Goal: Complete application form

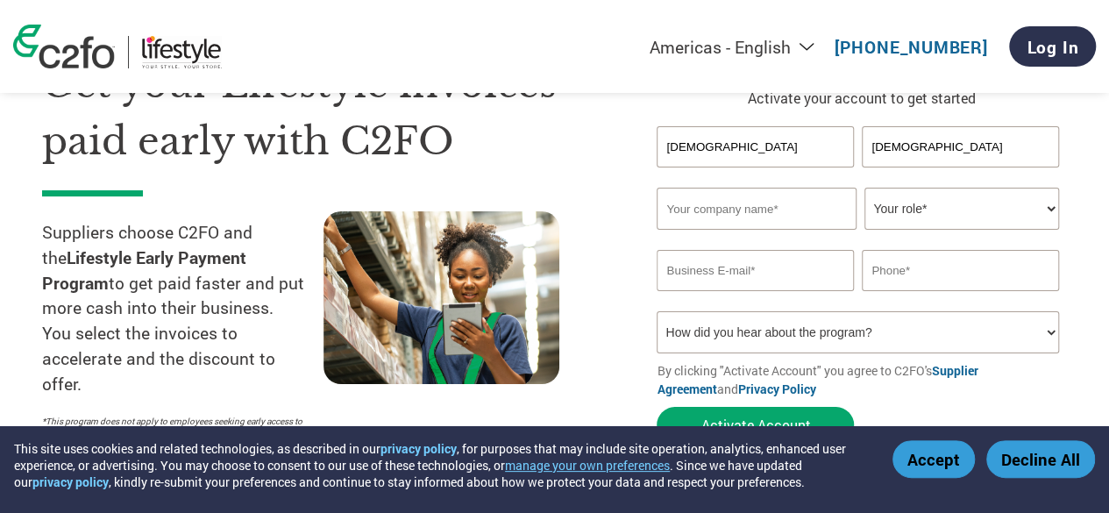
scroll to position [175, 0]
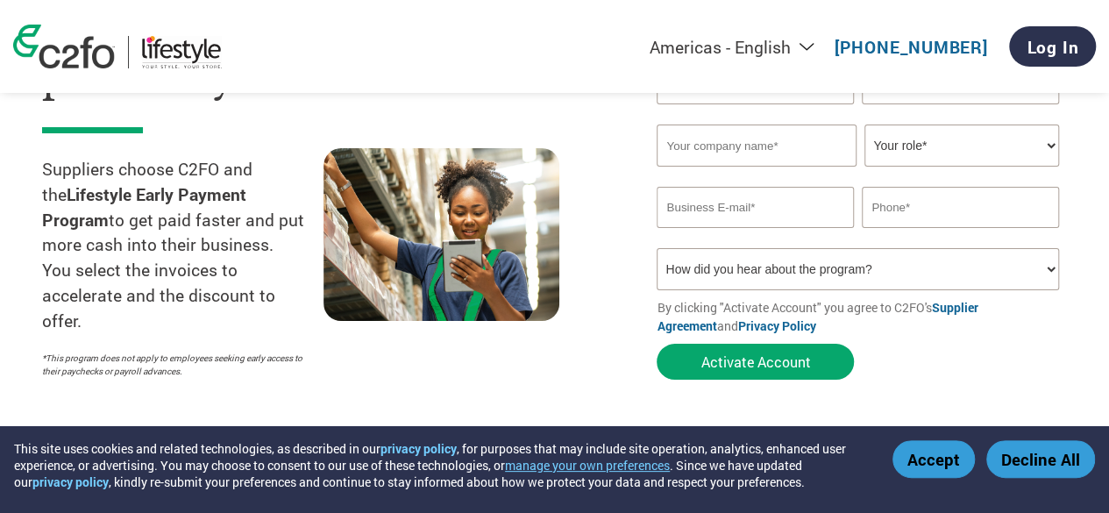
type input "[DEMOGRAPHIC_DATA]"
click at [733, 148] on input "text" at bounding box center [756, 146] width 199 height 42
click at [757, 149] on input "text" at bounding box center [756, 146] width 199 height 42
type input "[STREET_ADDRESS]"
type input "[EMAIL_ADDRESS][DOMAIN_NAME]"
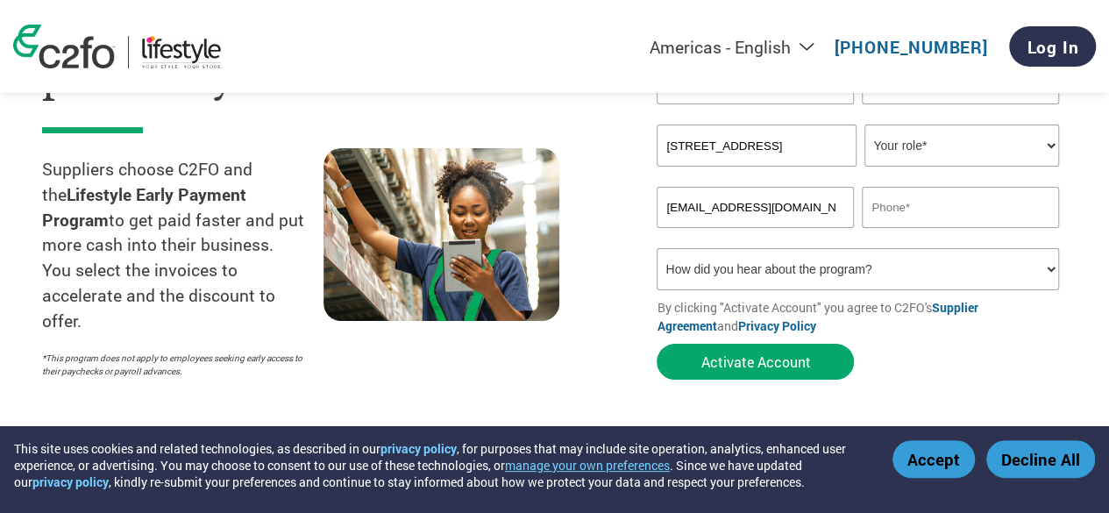
type input "09980736363"
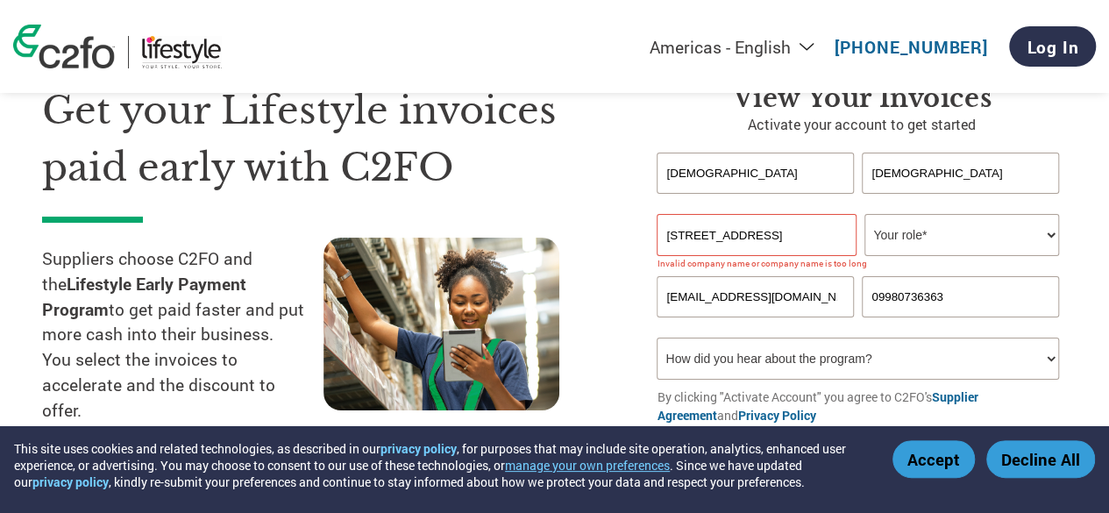
scroll to position [0, 0]
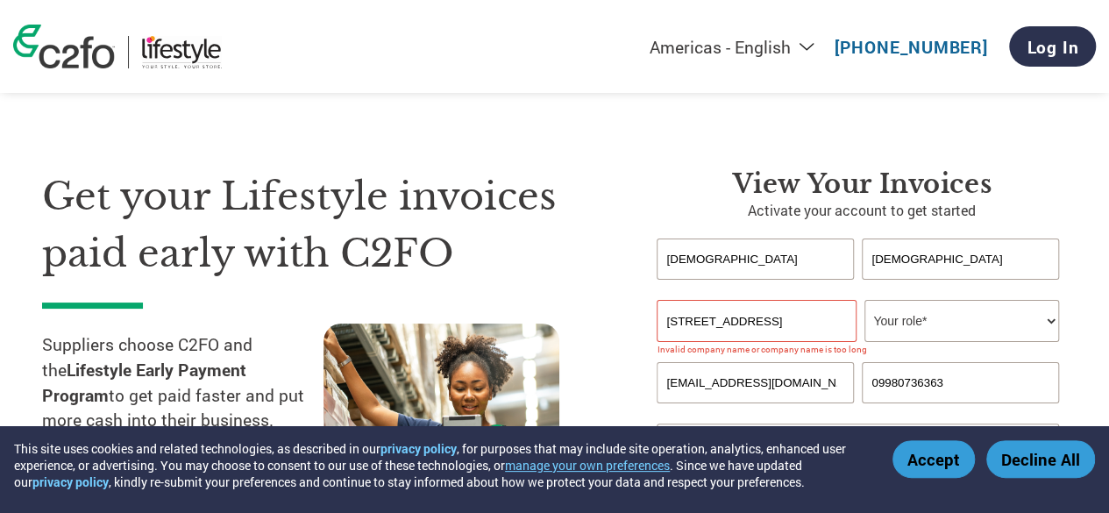
click at [917, 311] on select "Your role* CFO Controller Credit Manager Finance Director Treasurer CEO Preside…" at bounding box center [962, 321] width 194 height 42
select select "OTHER"
click at [865, 301] on select "Your role* CFO Controller Credit Manager Finance Director Treasurer CEO Preside…" at bounding box center [962, 321] width 194 height 42
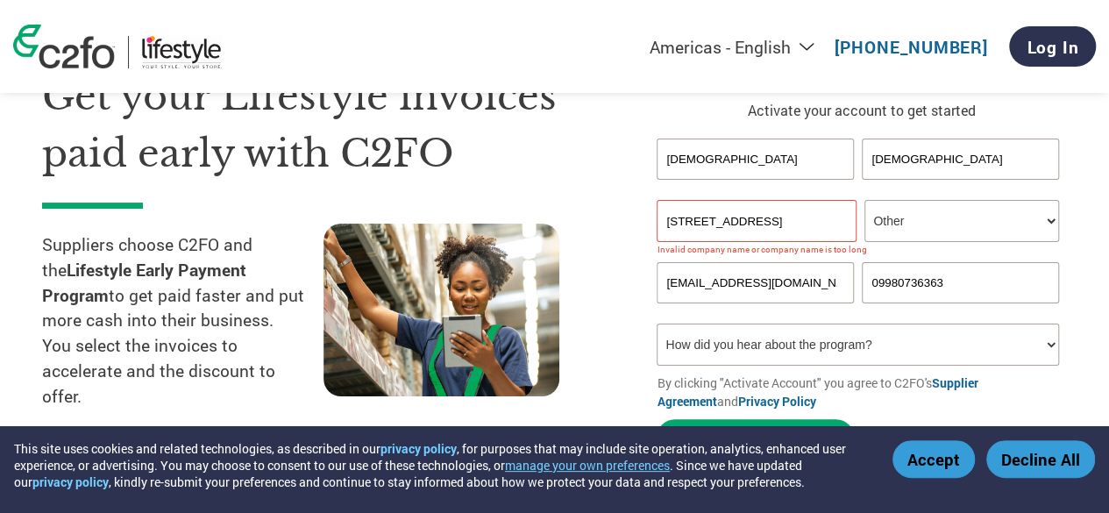
scroll to position [175, 0]
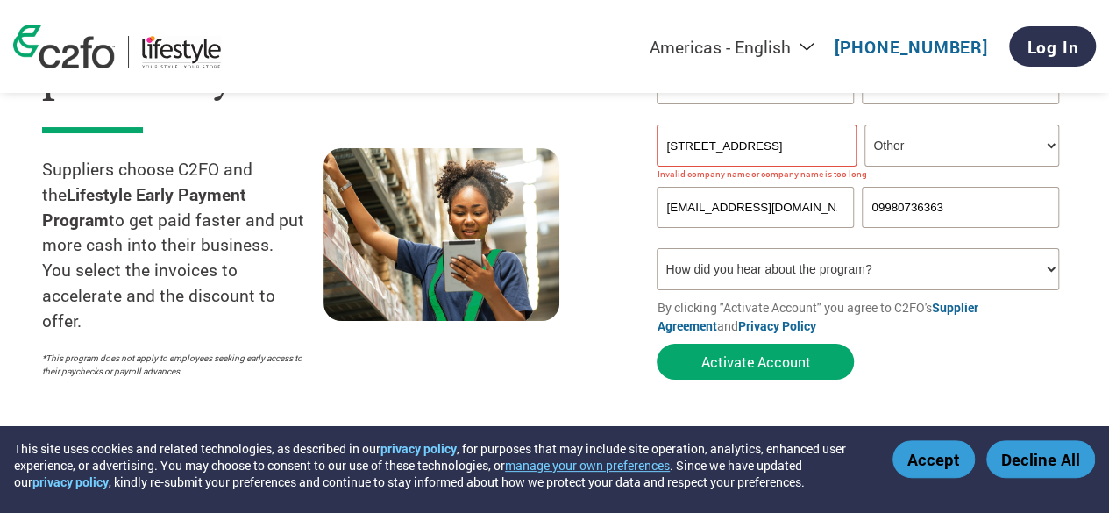
click at [952, 271] on select "How did you hear about the program? Received a letter Email Social Media Online…" at bounding box center [858, 269] width 402 height 42
select select "Email"
click at [657, 251] on select "How did you hear about the program? Received a letter Email Social Media Online…" at bounding box center [858, 269] width 402 height 42
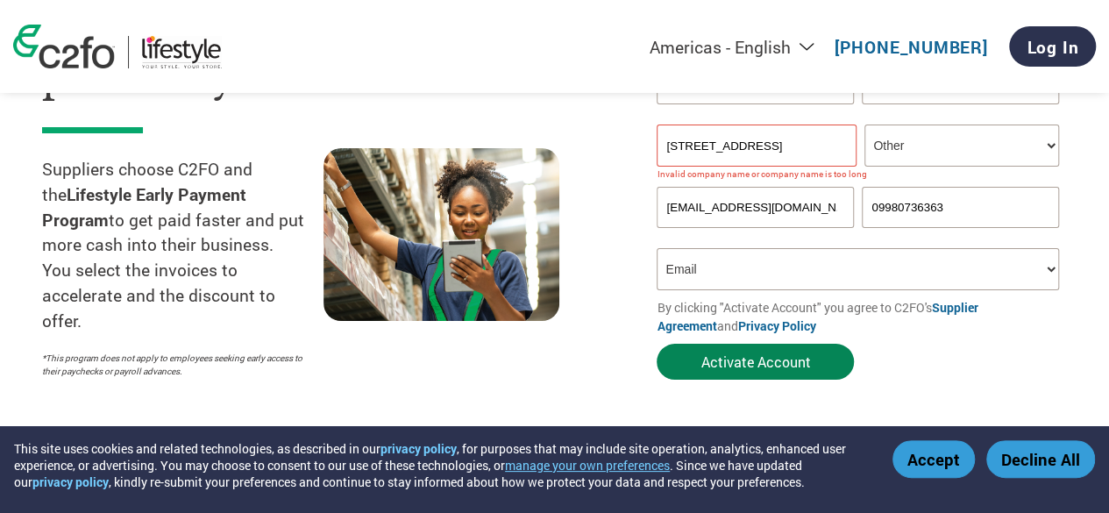
click at [762, 360] on button "Activate Account" at bounding box center [755, 362] width 197 height 36
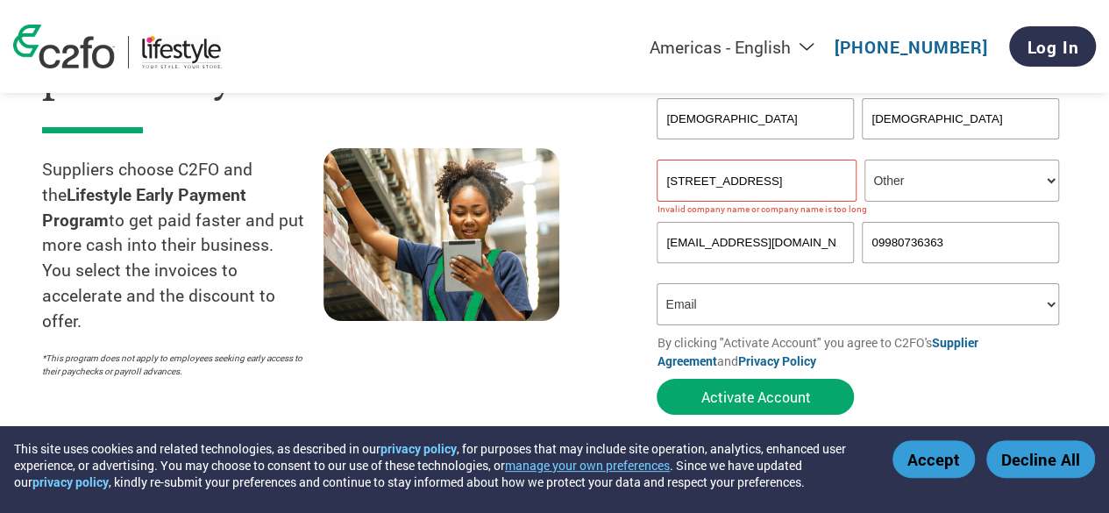
click at [740, 304] on select "How did you hear about the program? Received a letter Email Social Media Online…" at bounding box center [858, 304] width 402 height 42
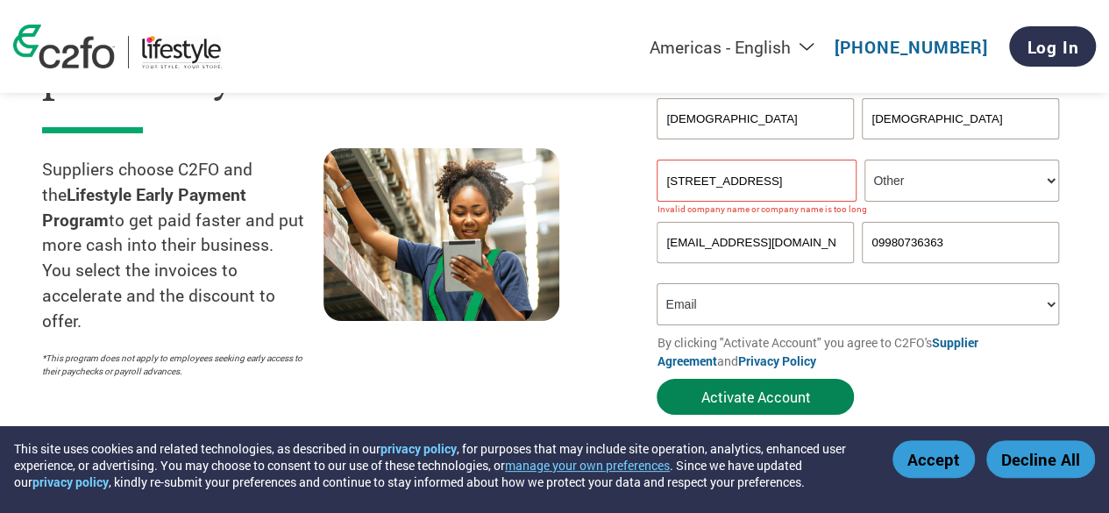
click at [772, 395] on button "Activate Account" at bounding box center [755, 397] width 197 height 36
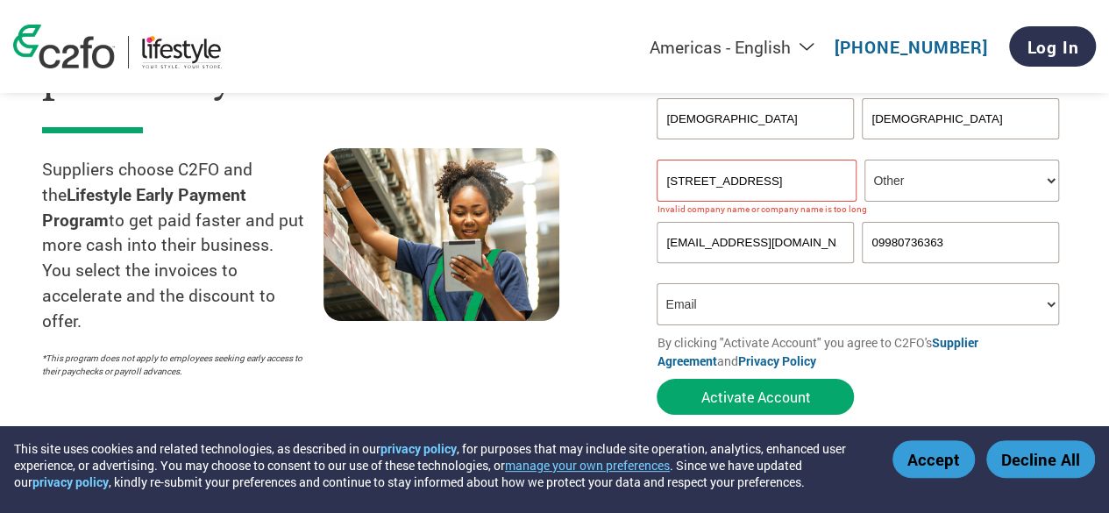
click at [675, 177] on input "[STREET_ADDRESS]" at bounding box center [756, 181] width 199 height 42
drag, startPoint x: 845, startPoint y: 179, endPoint x: 625, endPoint y: 200, distance: 220.3
click at [625, 200] on div "Get your Lifestyle invoices paid early with C2FO Suppliers choose C2FO and the …" at bounding box center [554, 173] width 1025 height 501
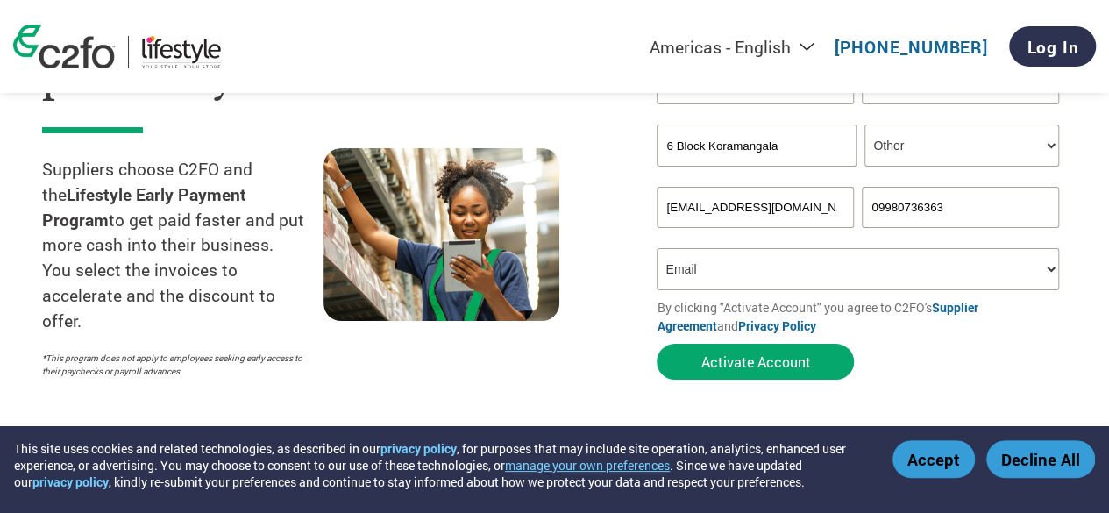
drag, startPoint x: 815, startPoint y: 149, endPoint x: 561, endPoint y: 154, distance: 253.5
click at [561, 154] on div "Get your Lifestyle invoices paid early with C2FO Suppliers choose C2FO and the …" at bounding box center [554, 156] width 1025 height 466
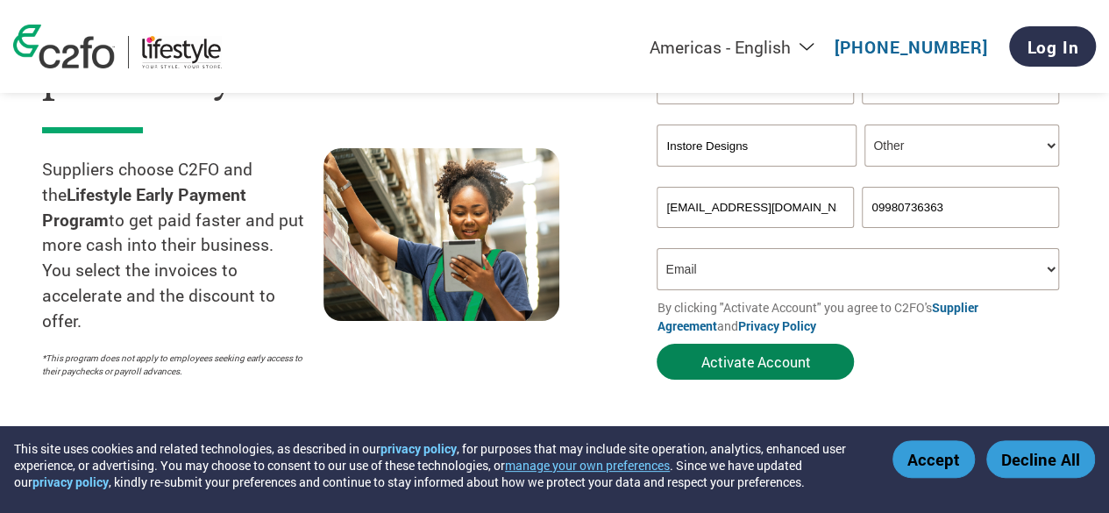
type input "Instore Designs"
click at [758, 369] on button "Activate Account" at bounding box center [755, 362] width 197 height 36
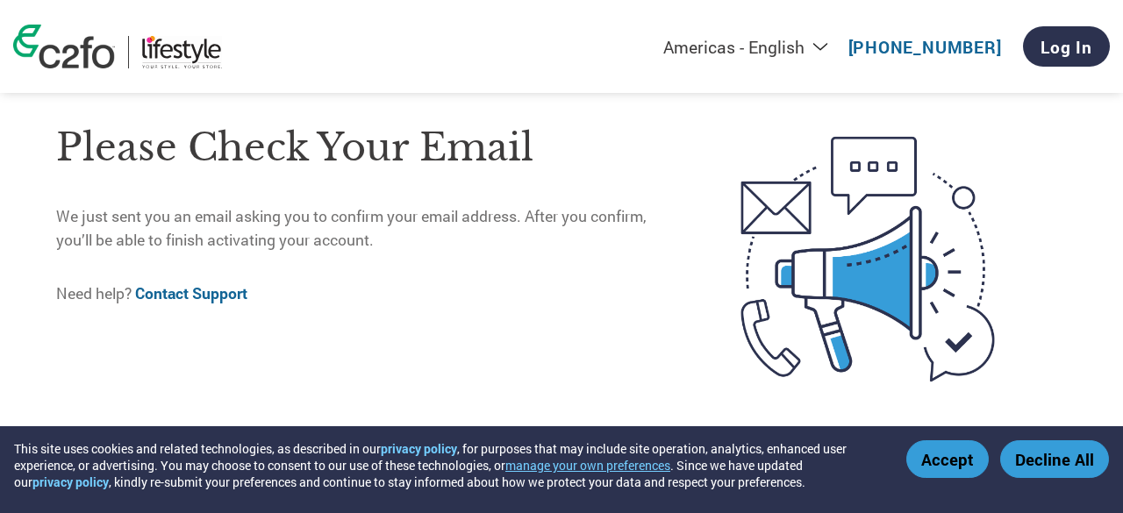
click at [953, 456] on button "Accept" at bounding box center [947, 459] width 82 height 38
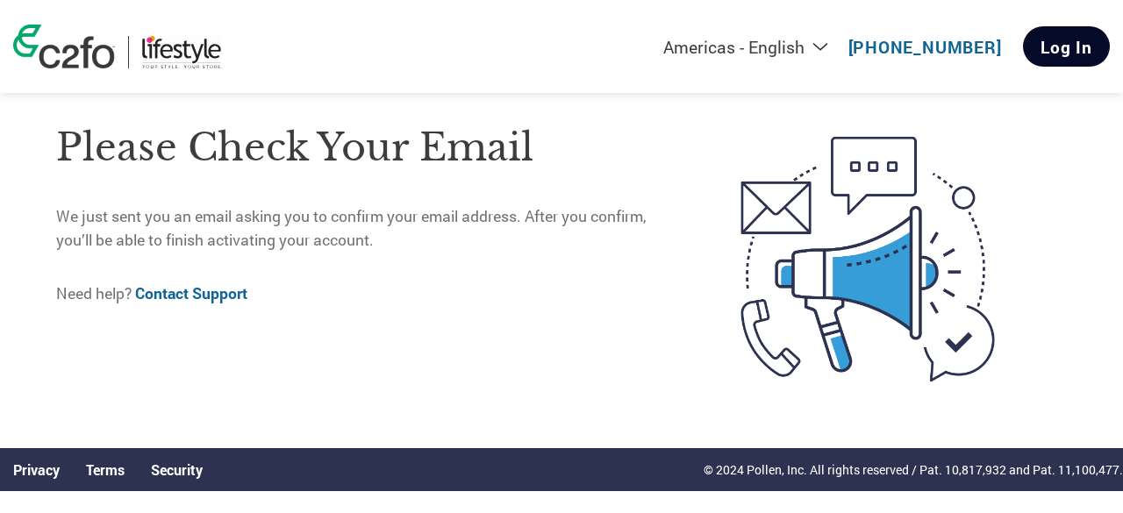
click at [1093, 47] on link "Log In" at bounding box center [1066, 46] width 87 height 40
